Goal: Task Accomplishment & Management: Manage account settings

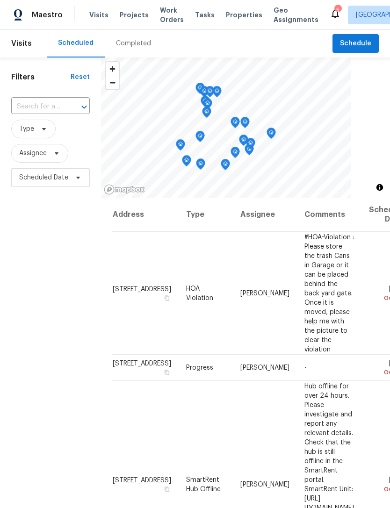
click at [42, 114] on input "text" at bounding box center [37, 106] width 52 height 14
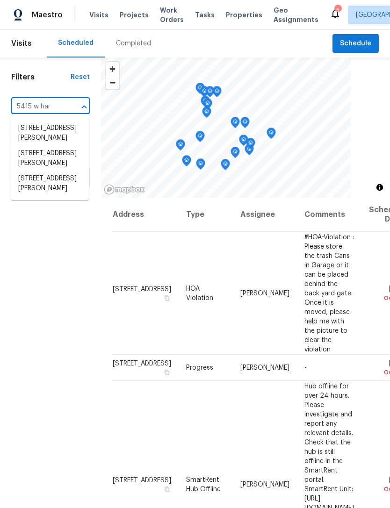
type input "5415 w harm"
click at [46, 196] on li "[STREET_ADDRESS][PERSON_NAME]" at bounding box center [50, 183] width 78 height 25
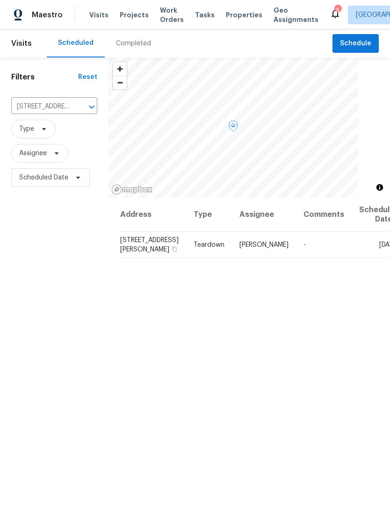
click at [0, 0] on icon at bounding box center [0, 0] width 0 height 0
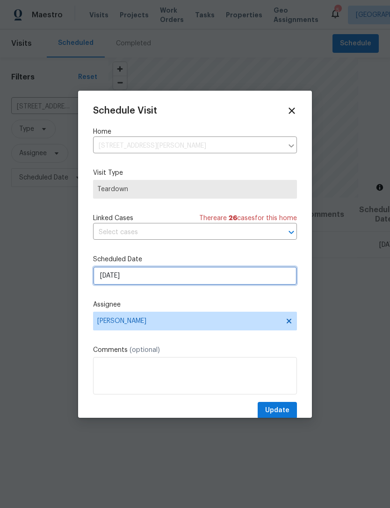
click at [202, 278] on input "9/15/2025" at bounding box center [195, 275] width 204 height 19
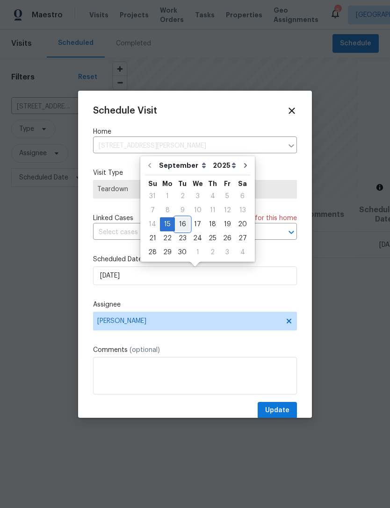
click at [179, 226] on div "16" at bounding box center [182, 224] width 15 height 13
type input "9/16/2025"
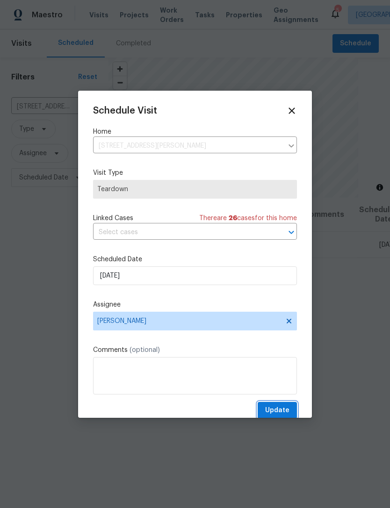
click at [271, 411] on span "Update" at bounding box center [277, 410] width 24 height 12
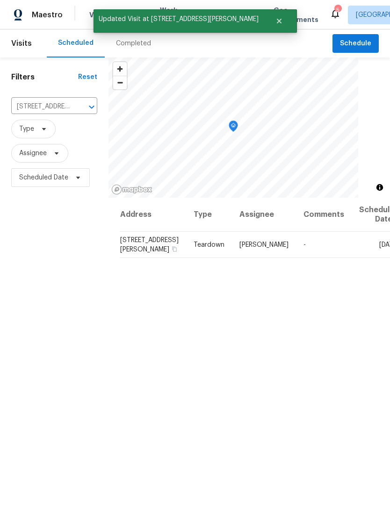
click at [77, 106] on icon "Clear" at bounding box center [80, 107] width 6 height 6
